Goal: Information Seeking & Learning: Learn about a topic

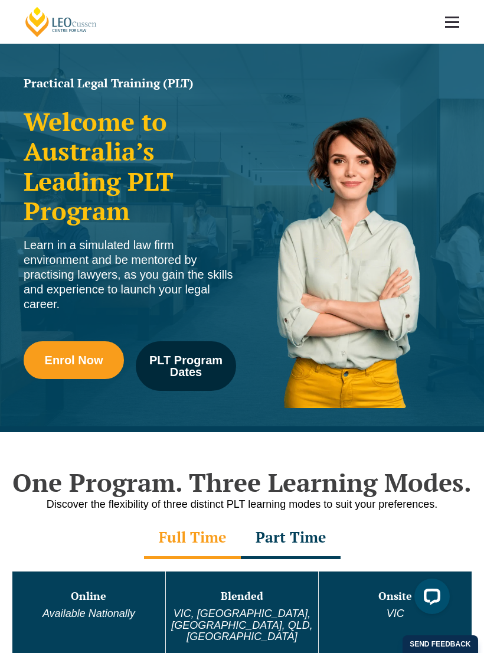
scroll to position [8, 0]
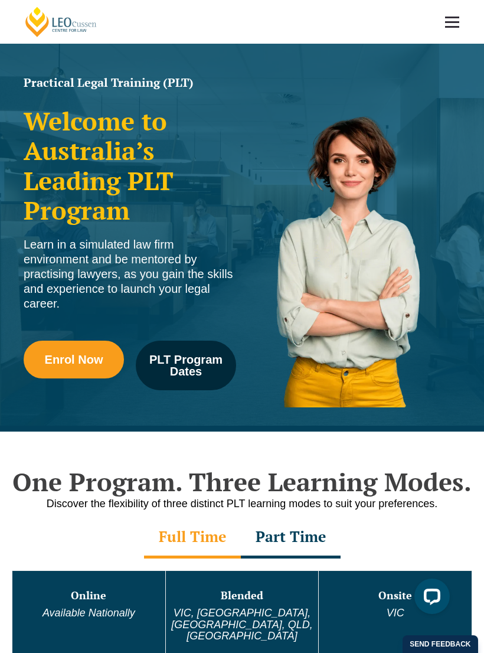
click at [181, 369] on span "PLT Program Dates" at bounding box center [186, 365] width 84 height 24
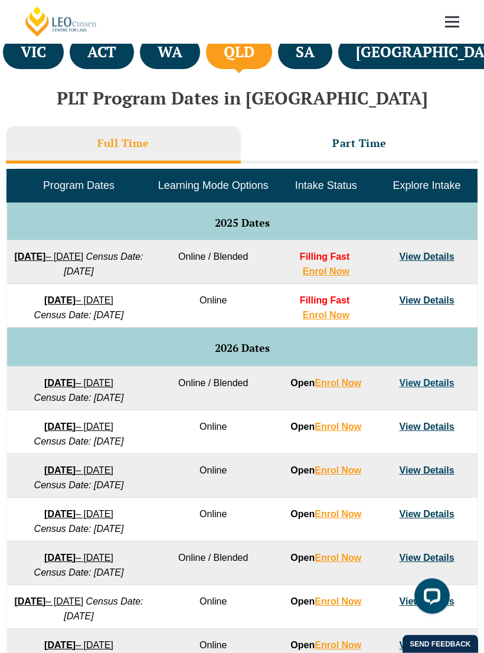
scroll to position [451, 0]
click at [420, 251] on link "View Details" at bounding box center [426, 256] width 55 height 10
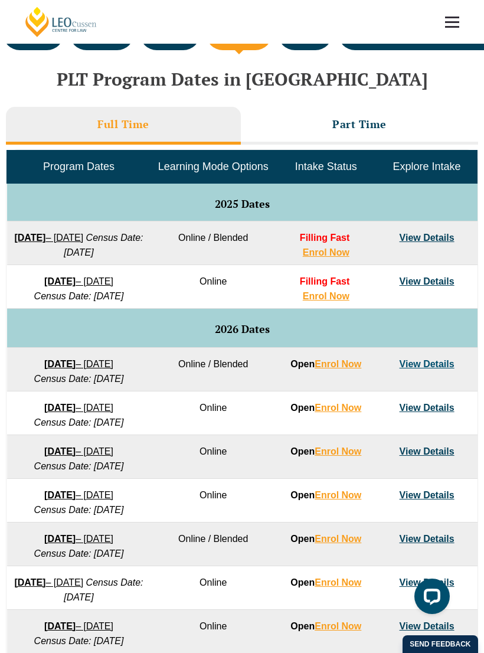
click at [442, 286] on link "View Details" at bounding box center [426, 281] width 55 height 10
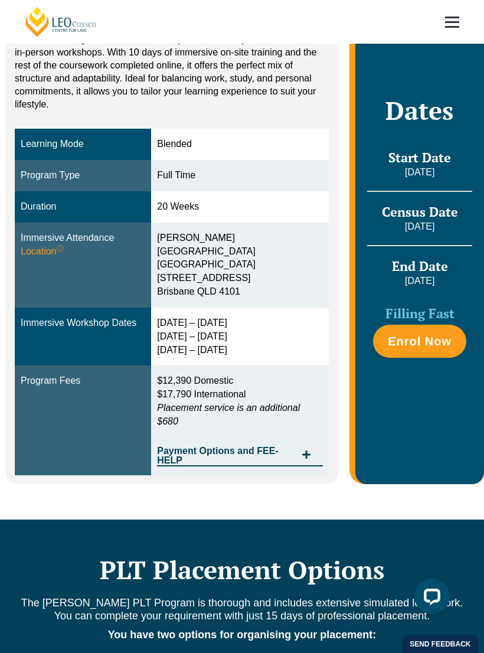
click at [217, 446] on span "Payment Options and FEE-HELP" at bounding box center [226, 455] width 139 height 19
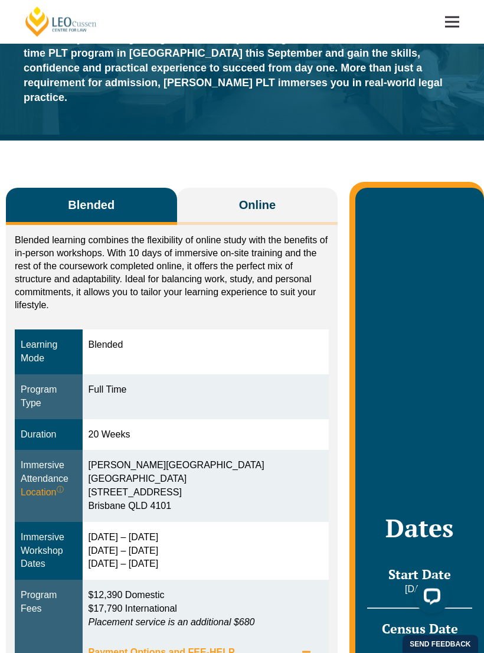
scroll to position [44, 0]
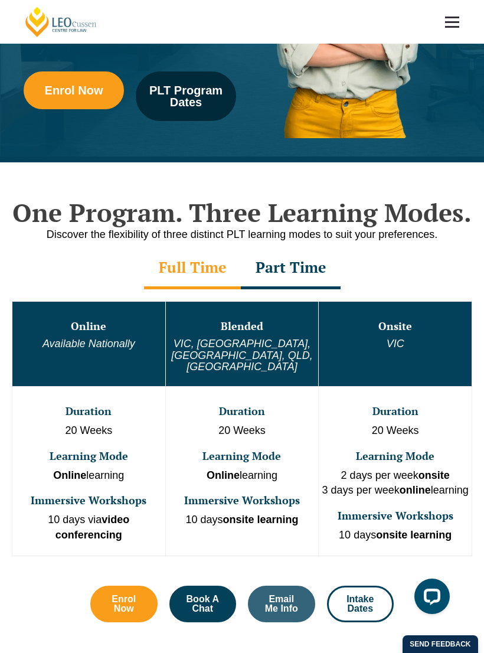
click at [281, 272] on div "Part Time" at bounding box center [291, 268] width 100 height 41
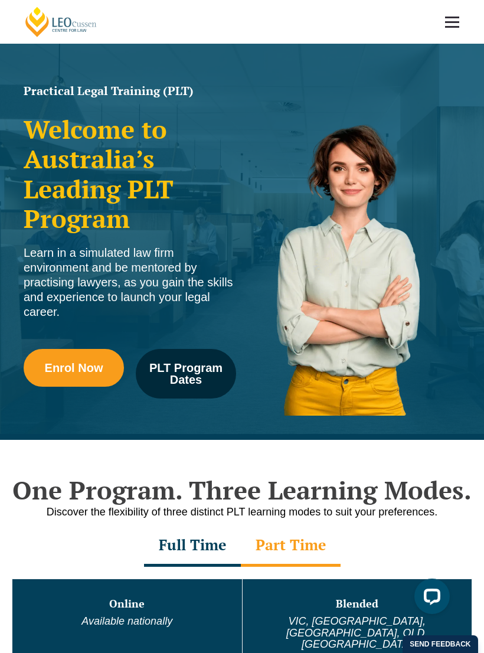
click at [176, 365] on span "PLT Program Dates" at bounding box center [186, 374] width 84 height 24
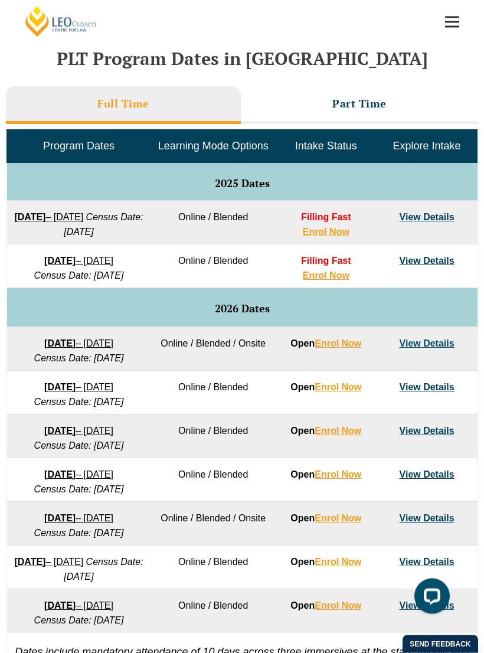
scroll to position [502, 0]
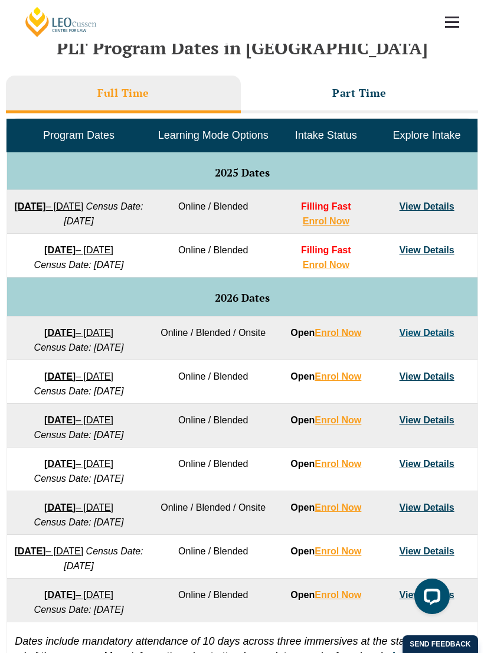
click at [424, 255] on link "View Details" at bounding box center [426, 250] width 55 height 10
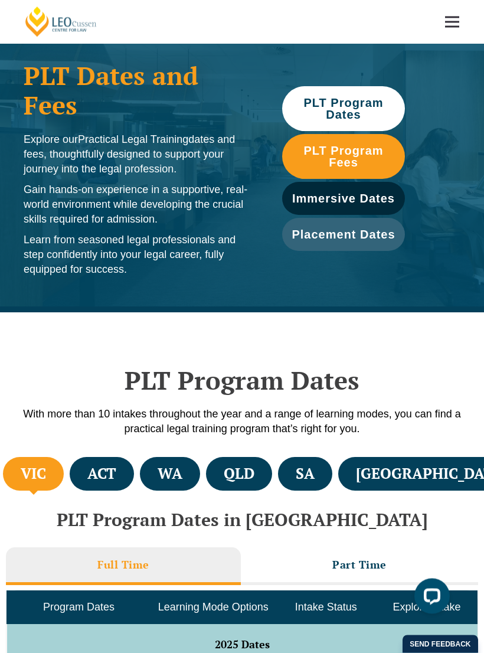
scroll to position [35, 0]
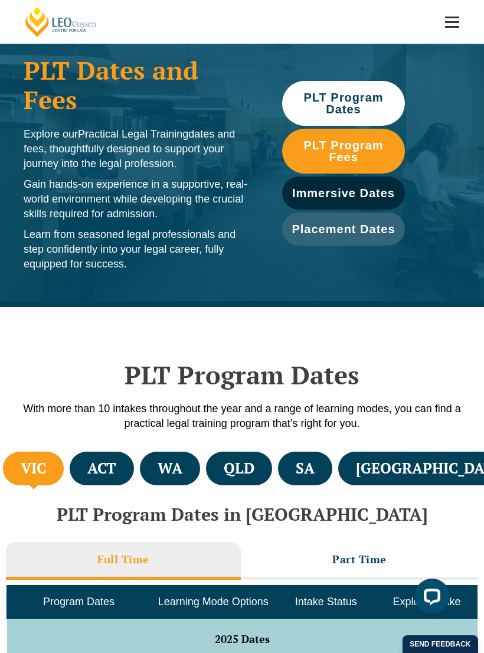
click at [254, 463] on h4 "QLD" at bounding box center [239, 467] width 31 height 19
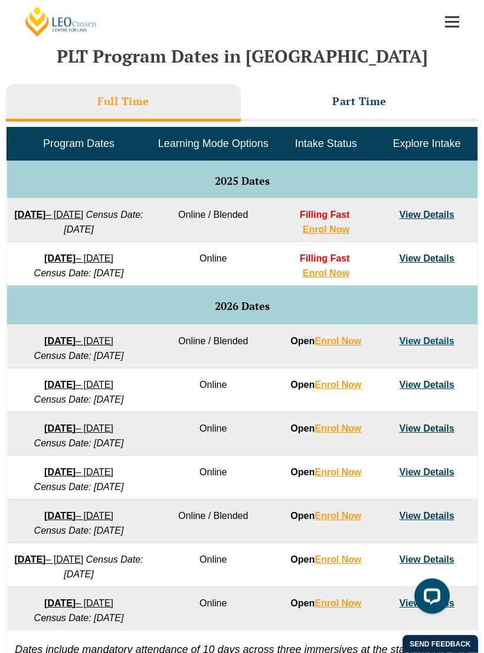
scroll to position [494, 0]
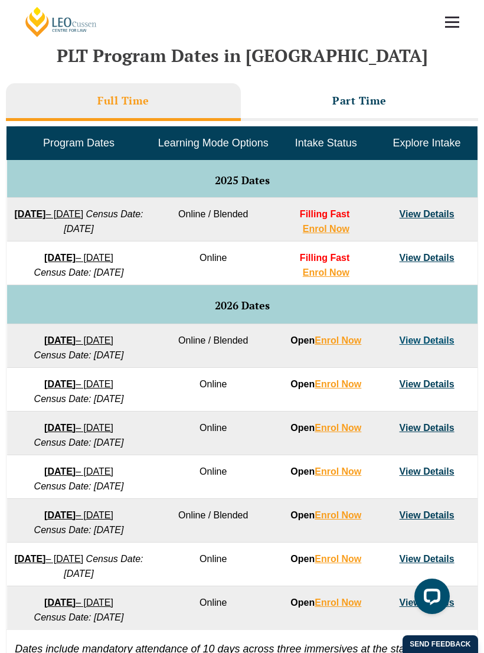
click at [428, 263] on link "View Details" at bounding box center [426, 258] width 55 height 10
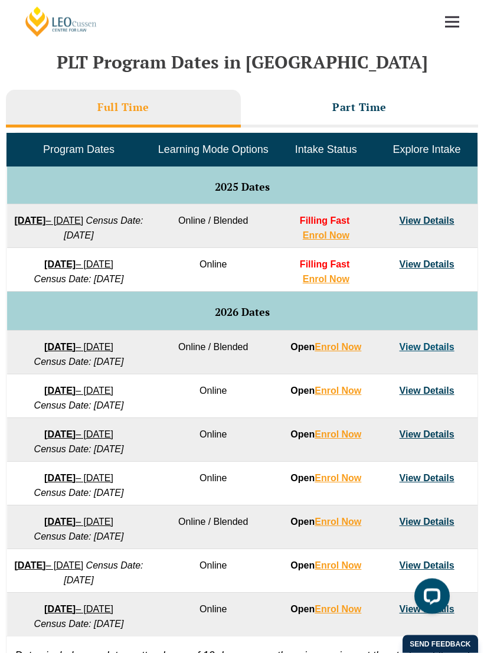
scroll to position [487, 0]
click at [435, 215] on link "View Details" at bounding box center [426, 220] width 55 height 10
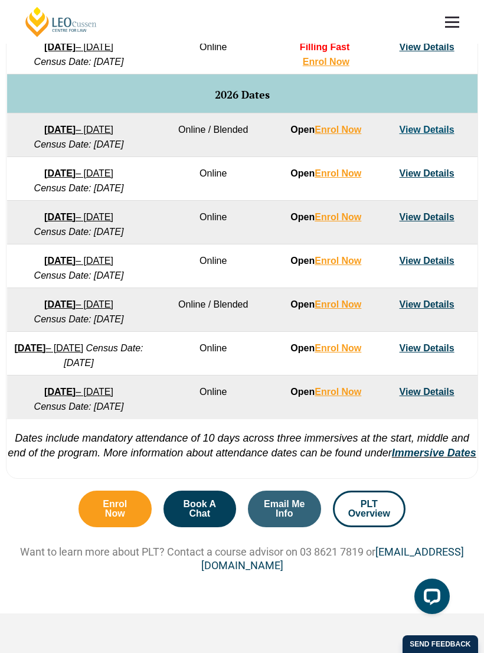
scroll to position [712, 0]
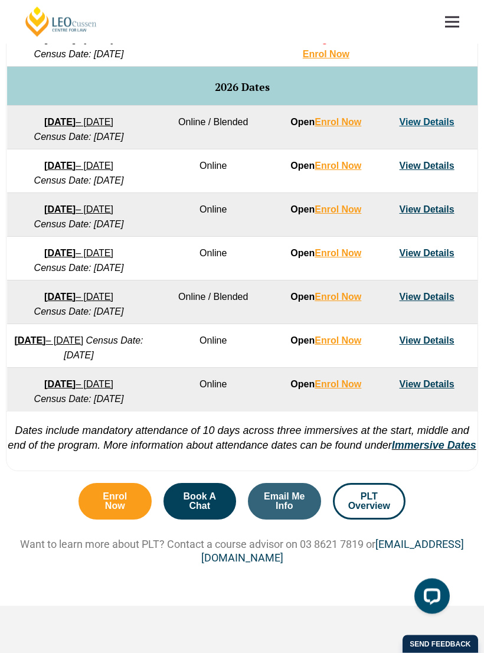
click at [435, 127] on link "View Details" at bounding box center [426, 122] width 55 height 10
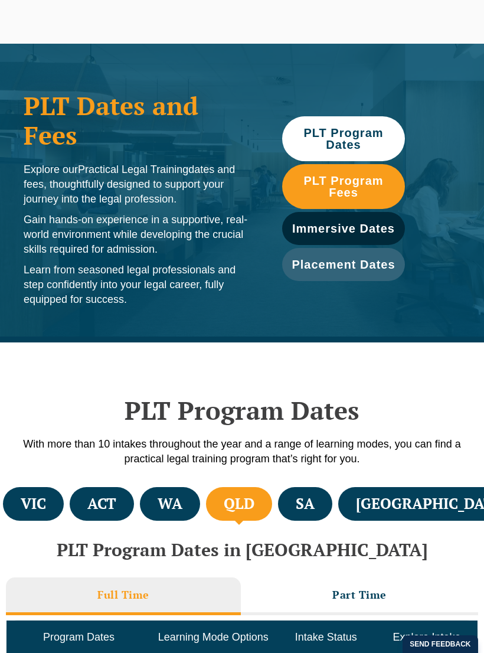
click at [333, 581] on li "Part Time" at bounding box center [359, 596] width 237 height 38
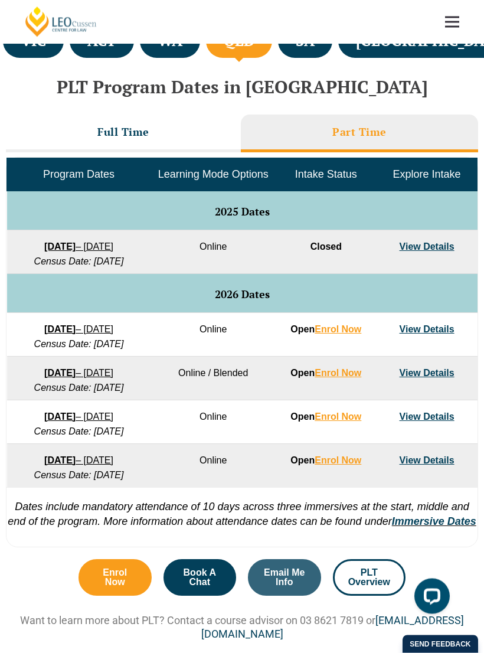
scroll to position [463, 0]
click at [433, 241] on link "View Details" at bounding box center [426, 246] width 55 height 10
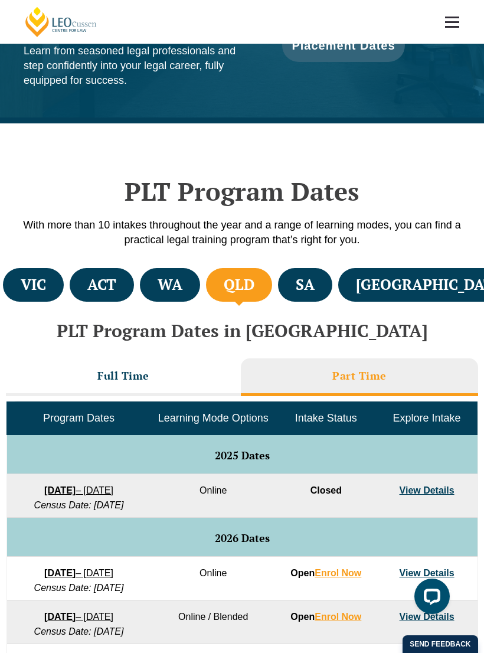
scroll to position [201, 0]
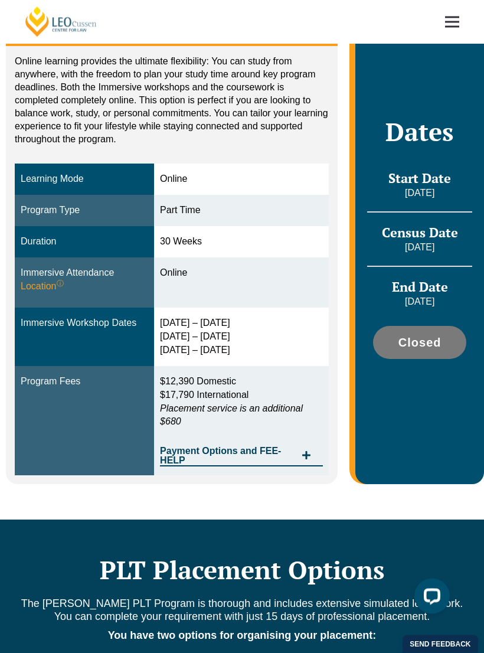
click at [61, 288] on sup "ⓘ" at bounding box center [60, 284] width 7 height 8
click at [7, 279] on div "Online learning provides the ultimate flexibility: You can study from anywhere,…" at bounding box center [172, 265] width 332 height 438
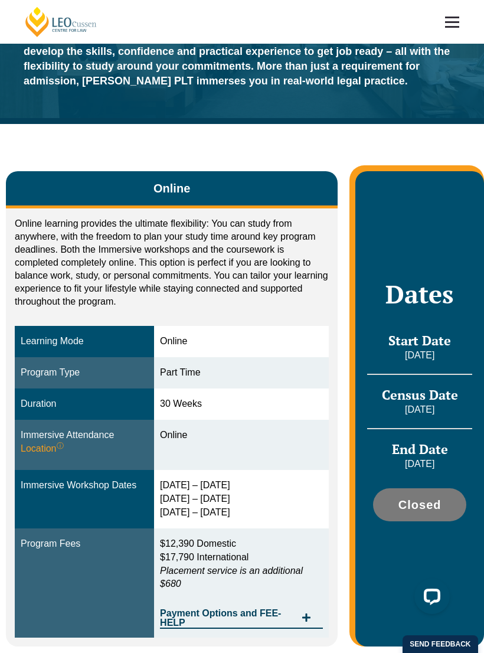
scroll to position [0, 0]
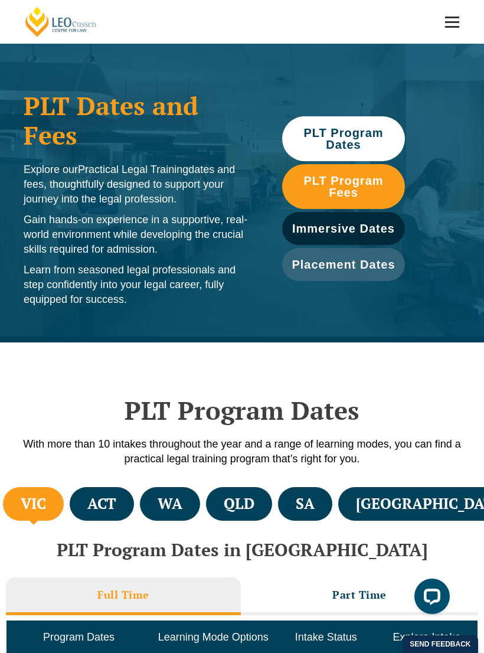
click at [254, 440] on h4 "QLD" at bounding box center [239, 503] width 31 height 19
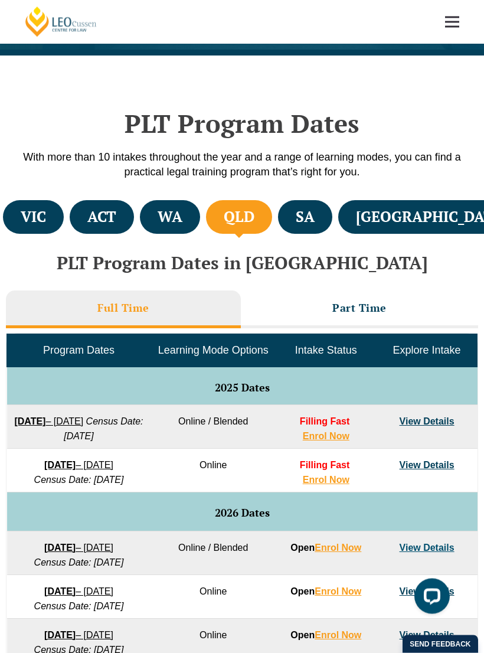
scroll to position [287, 0]
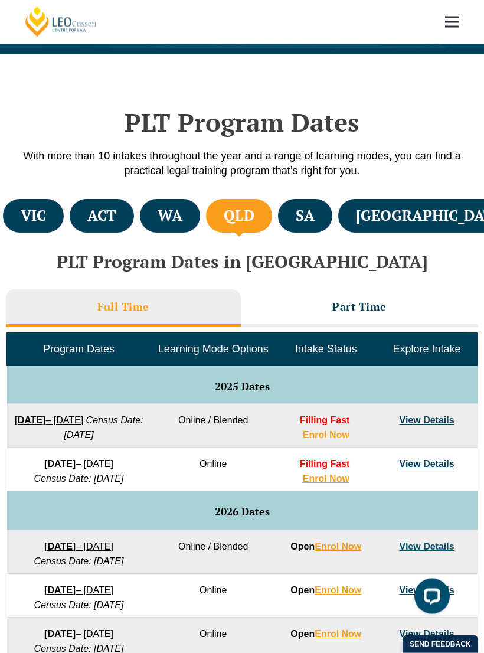
click at [430, 420] on link "View Details" at bounding box center [426, 420] width 55 height 10
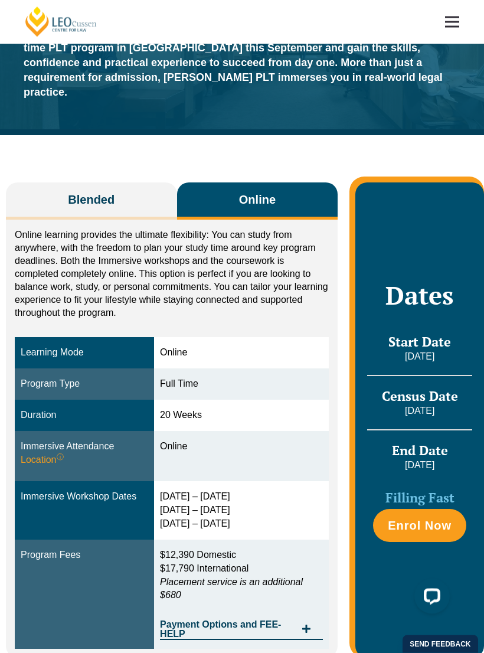
scroll to position [76, 0]
click at [67, 219] on button "Blended" at bounding box center [91, 200] width 171 height 37
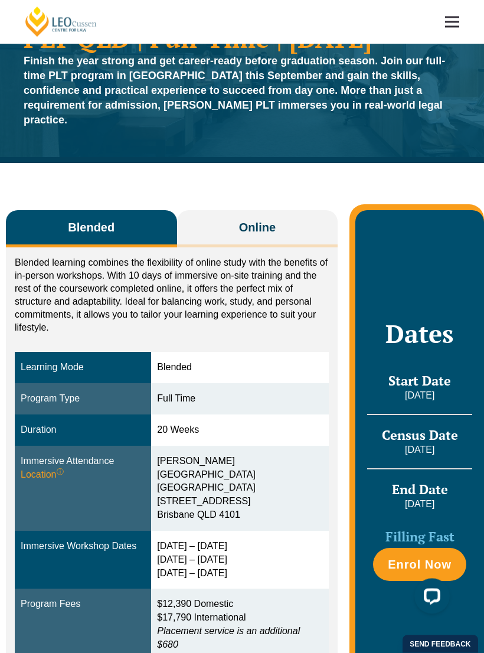
scroll to position [0, 0]
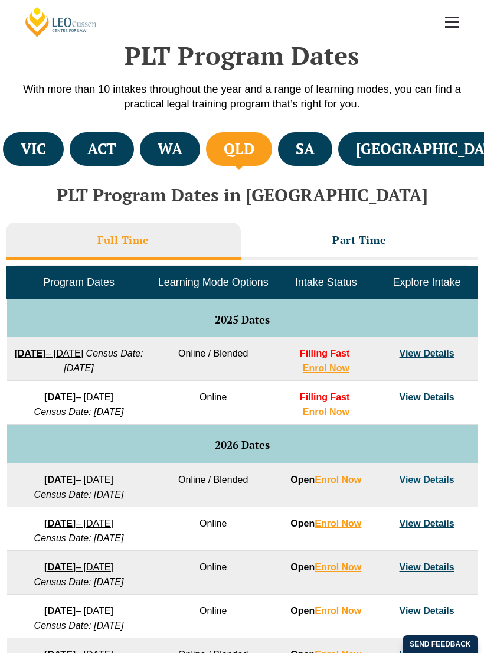
click at [336, 227] on li "Part Time" at bounding box center [359, 241] width 237 height 38
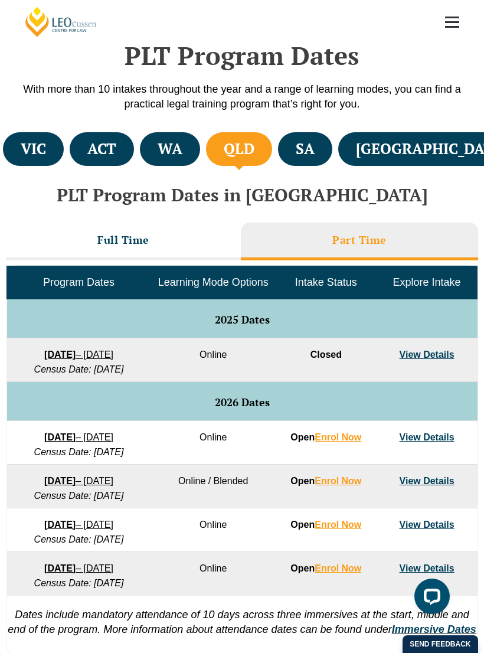
click at [423, 349] on link "View Details" at bounding box center [426, 354] width 55 height 10
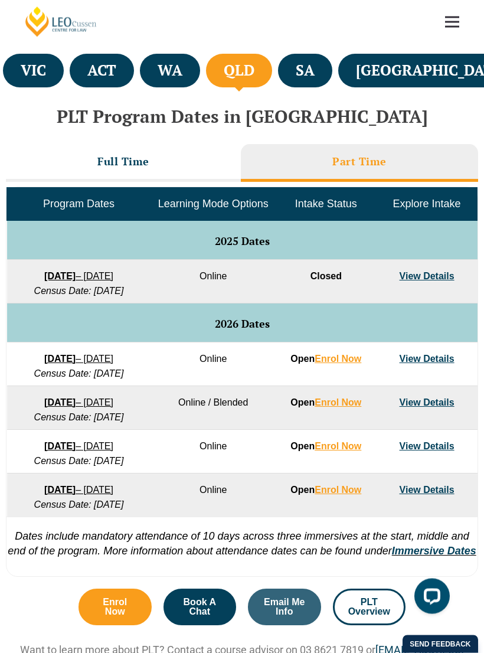
scroll to position [421, 0]
